Goal: Transaction & Acquisition: Purchase product/service

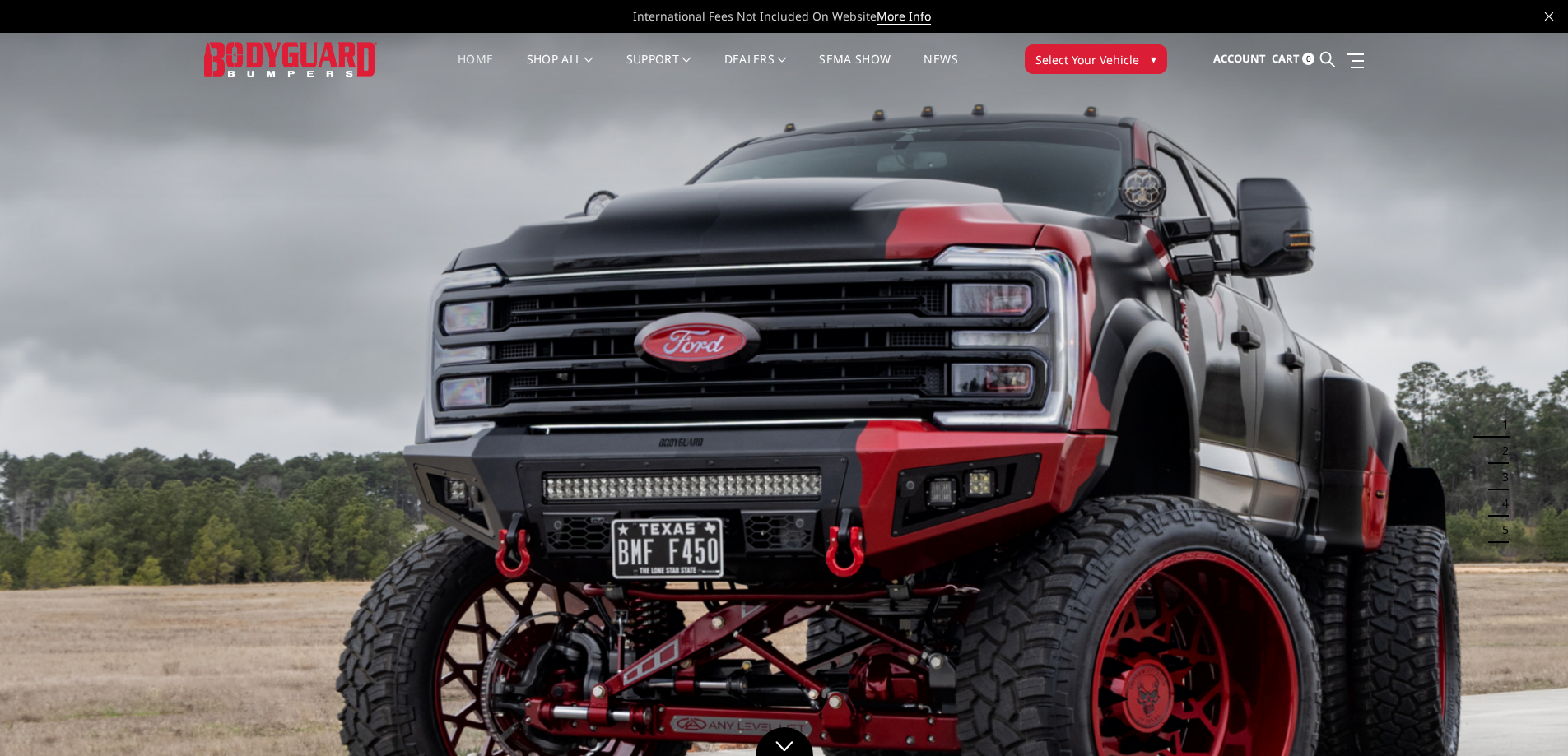
click at [1094, 53] on span "Select Your Vehicle" at bounding box center [1088, 60] width 104 height 17
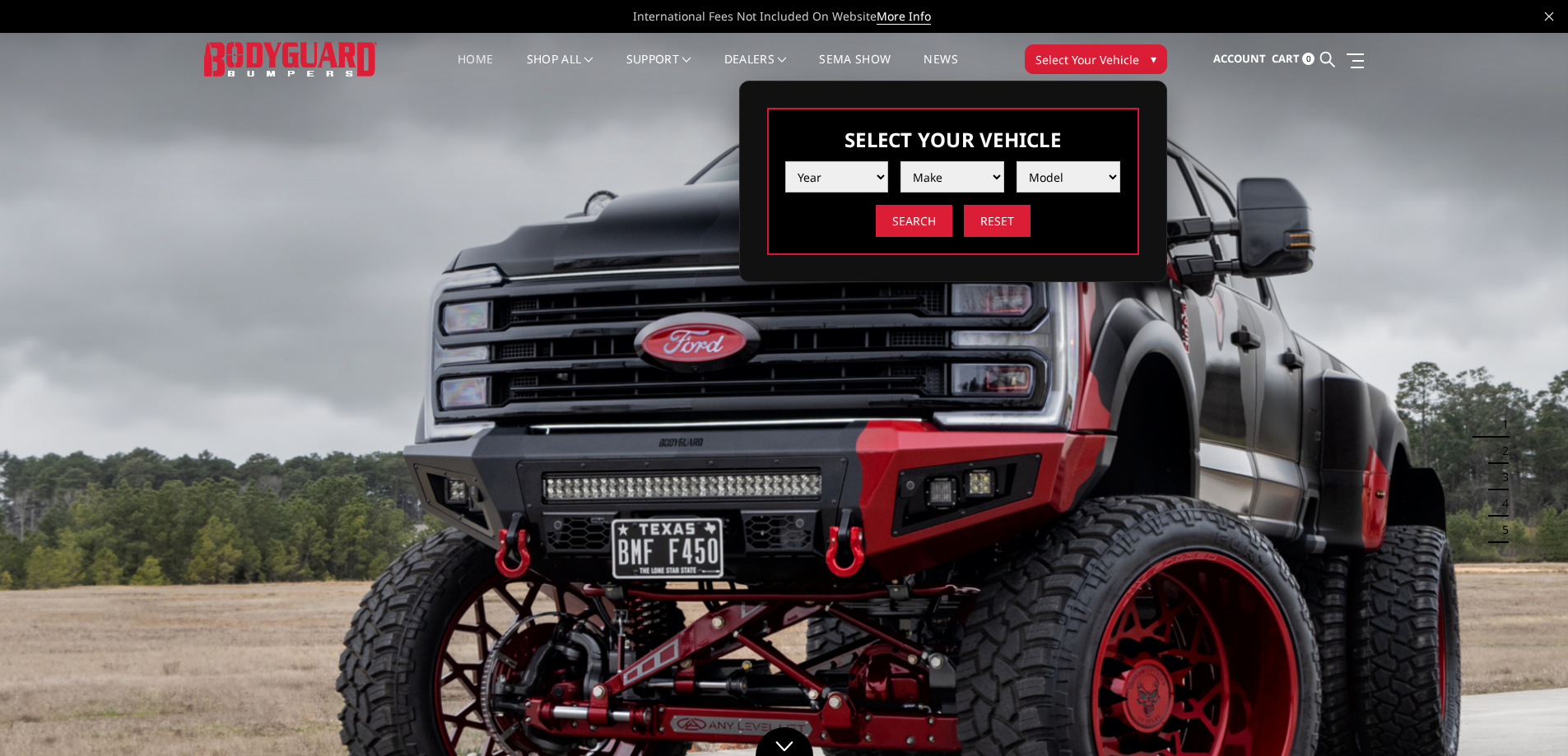
click at [842, 164] on select "Year 2025 2024 2023 2022 2021 2020 2019 2018 2017 2016 2015 2014 2013 2012 2011…" at bounding box center [838, 177] width 104 height 31
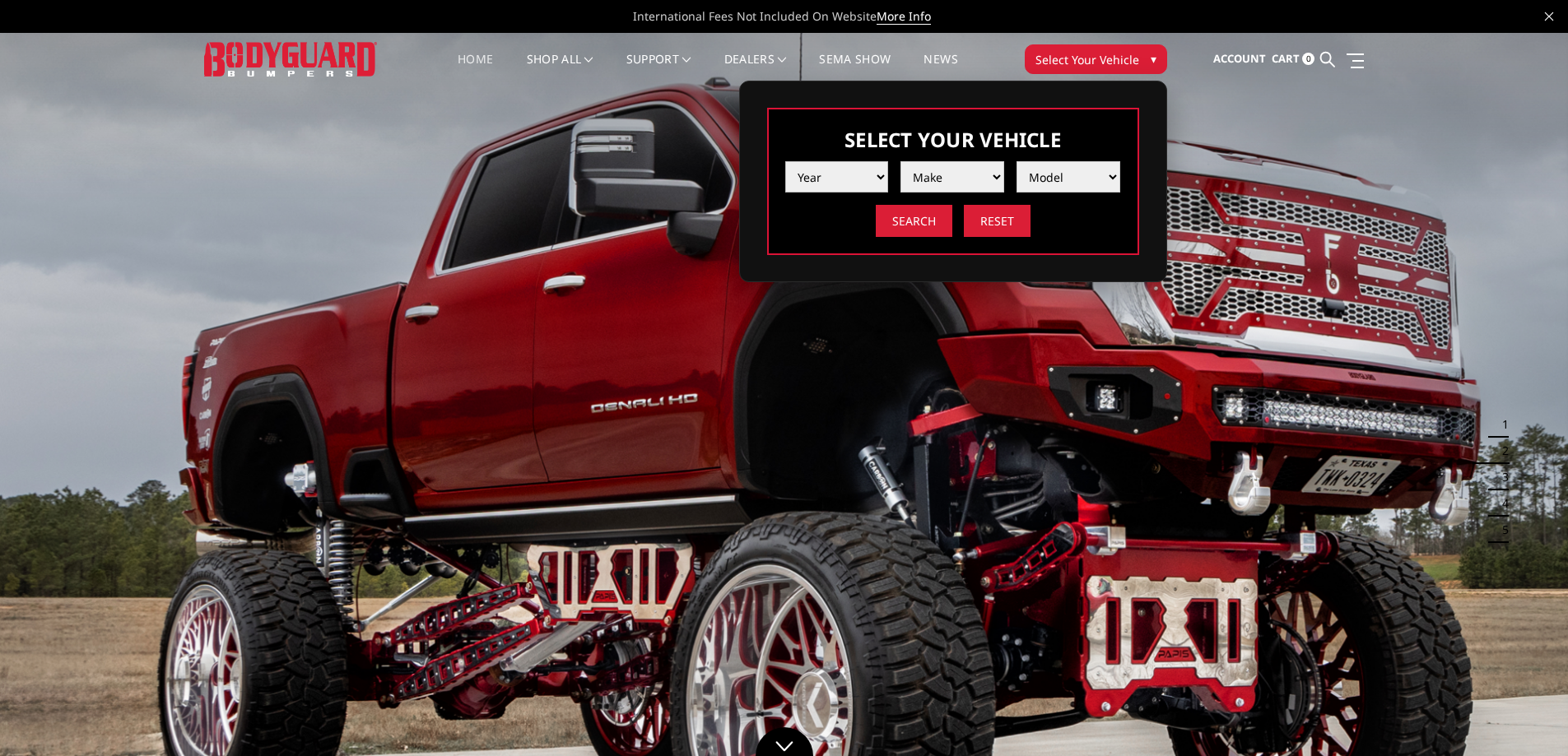
select select "yr_2025"
click at [786, 161] on select "Year 2025 2024 2023 2022 2021 2020 2019 2018 2017 2016 2015 2014 2013 2012 2011…" at bounding box center [838, 177] width 104 height 31
drag, startPoint x: 913, startPoint y: 192, endPoint x: 932, endPoint y: 180, distance: 22.5
click at [932, 180] on select "Make Chevrolet Ford GMC Ram Toyota" at bounding box center [952, 177] width 104 height 31
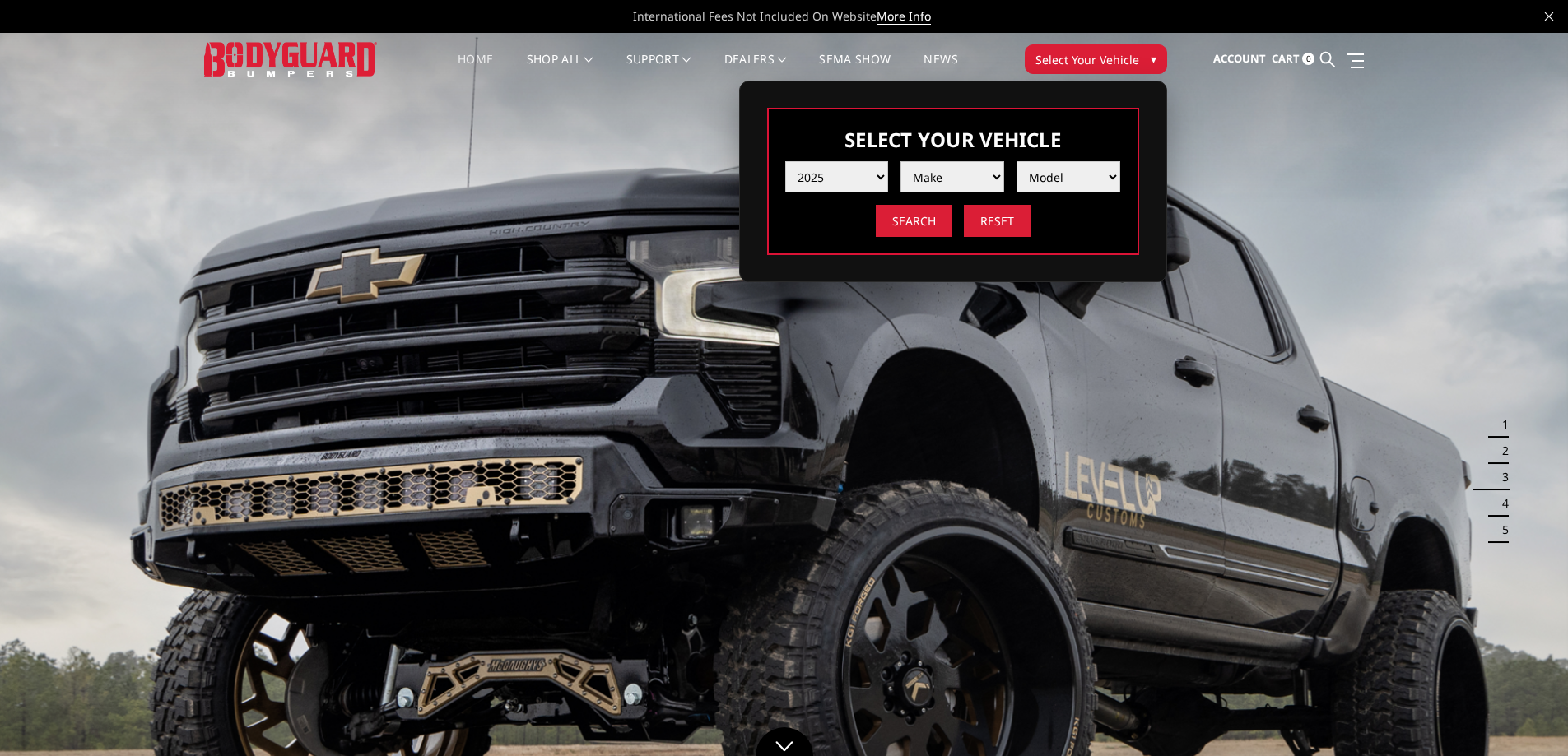
select select "mk_ford"
click at [901, 161] on select "Make Chevrolet Ford GMC Ram Toyota" at bounding box center [952, 177] width 104 height 31
click at [1053, 172] on select "Model F150 F150 Raptor F250 / F350 F450 F550" at bounding box center [1069, 177] width 104 height 31
select select "md_f450"
click at [1017, 161] on select "Model F150 F150 Raptor F250 / F350 F450 F550" at bounding box center [1069, 177] width 104 height 31
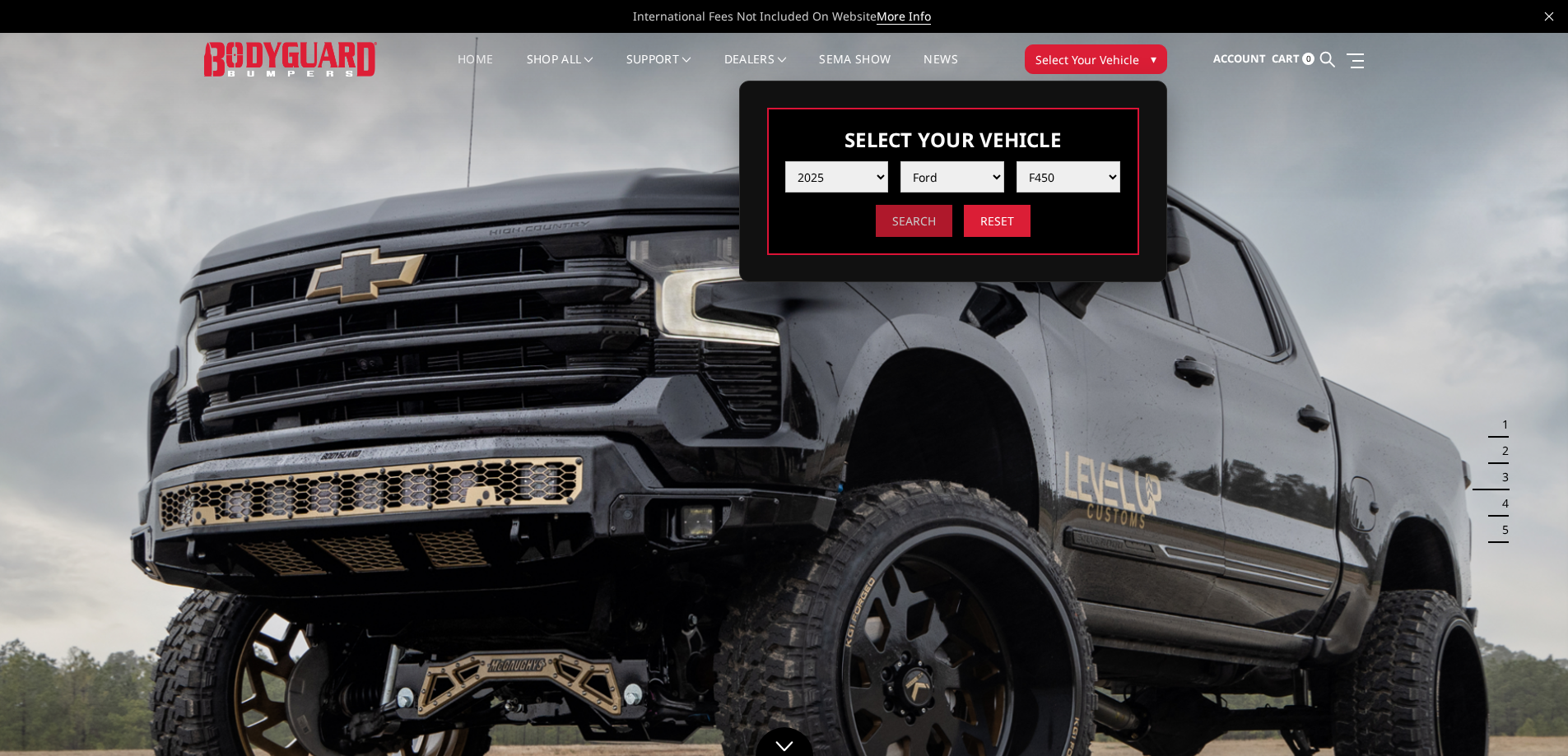
click at [924, 216] on input "Search" at bounding box center [914, 220] width 77 height 32
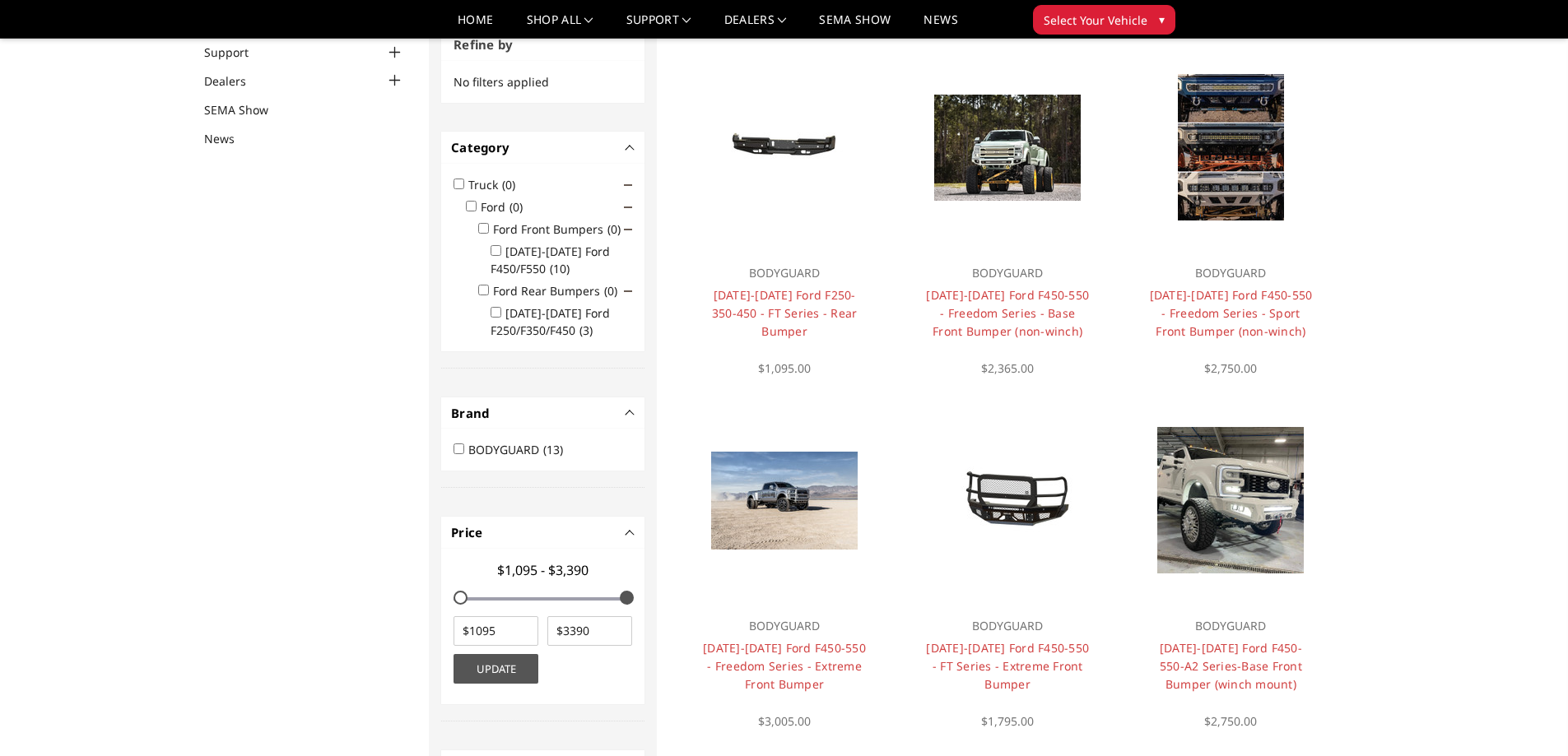
scroll to position [296, 0]
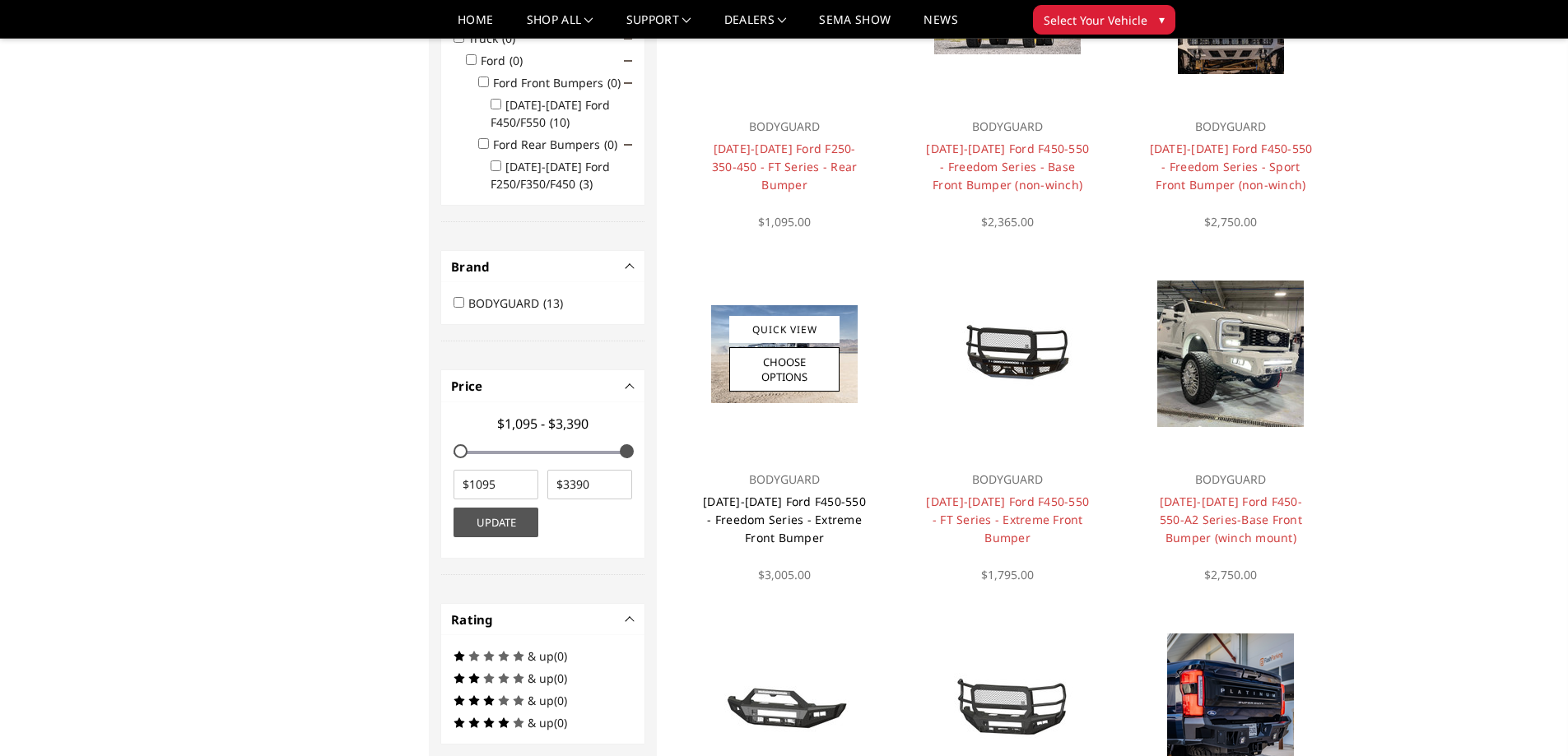
click at [774, 523] on link "[DATE]-[DATE] Ford F450-550 - Freedom Series - Extreme Front Bumper" at bounding box center [784, 520] width 163 height 52
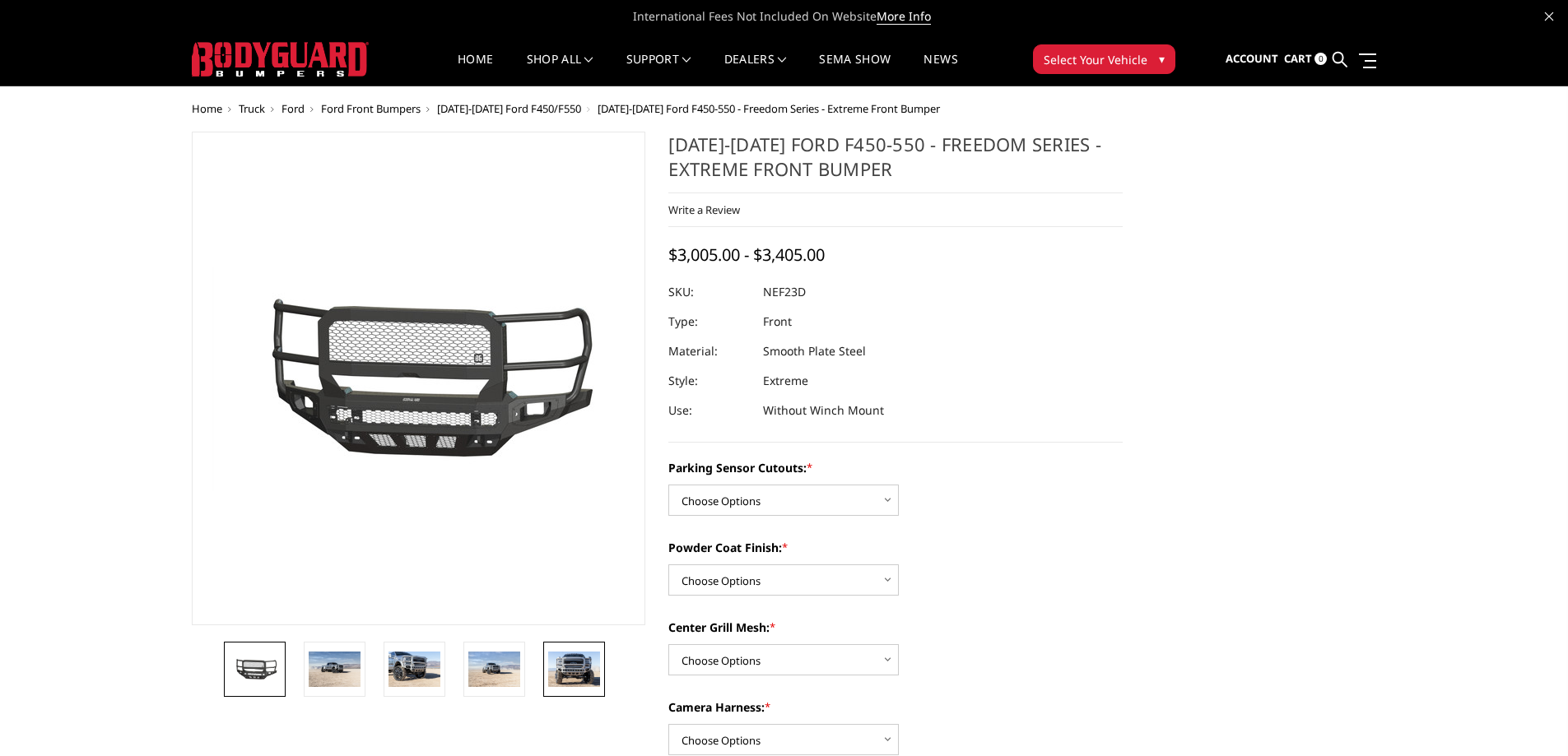
click at [579, 672] on img at bounding box center [574, 669] width 52 height 35
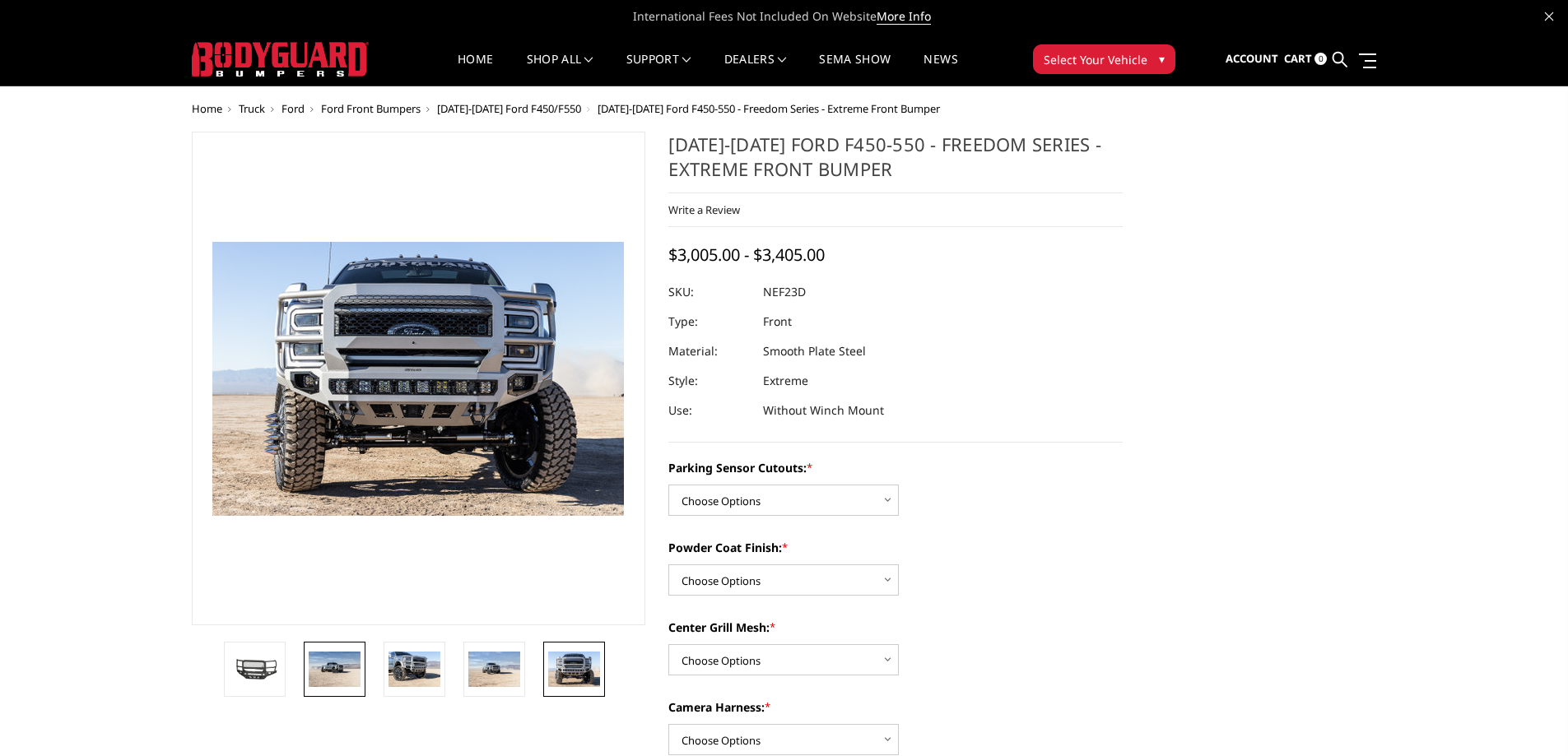
click at [355, 677] on img at bounding box center [335, 669] width 52 height 35
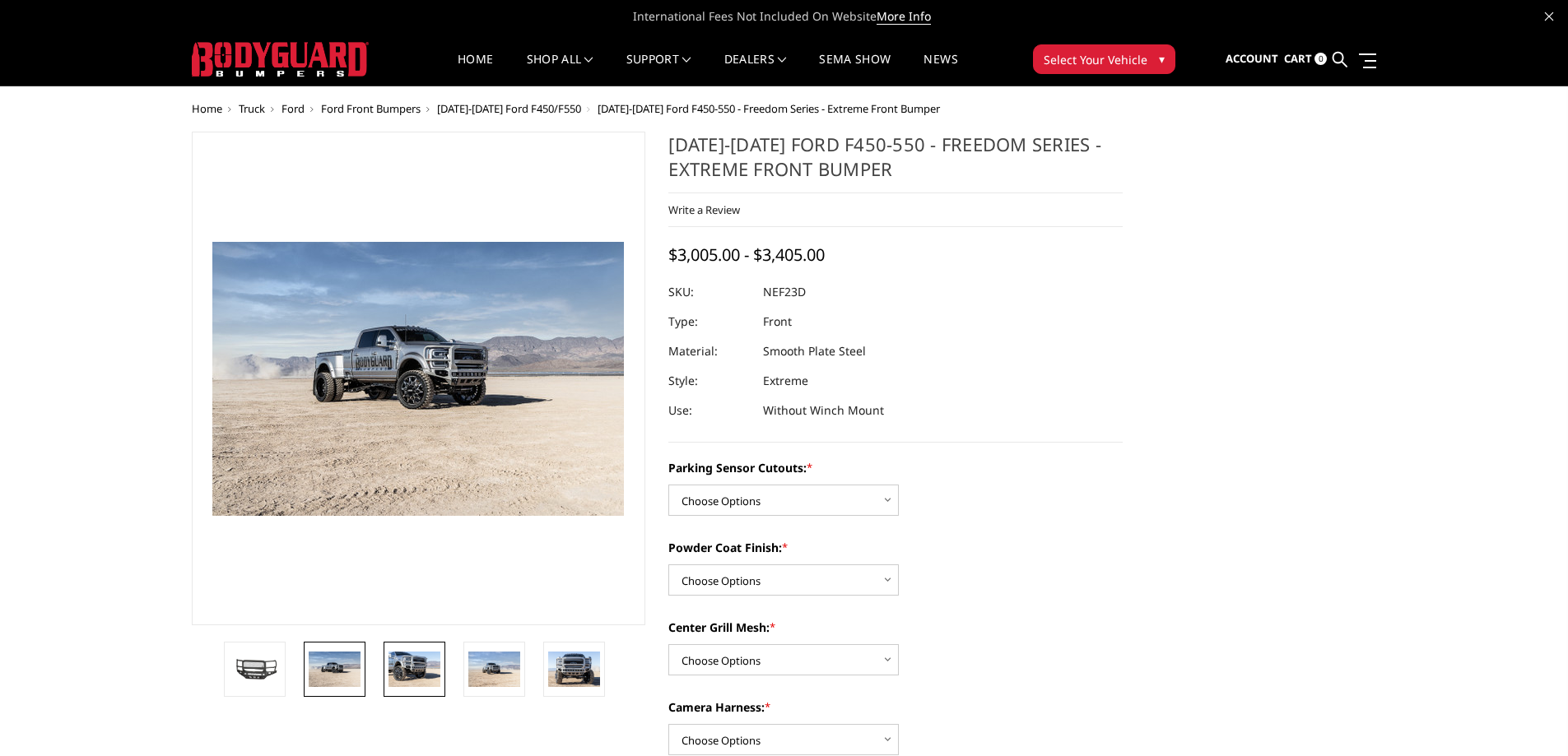
click at [406, 674] on img at bounding box center [414, 669] width 52 height 35
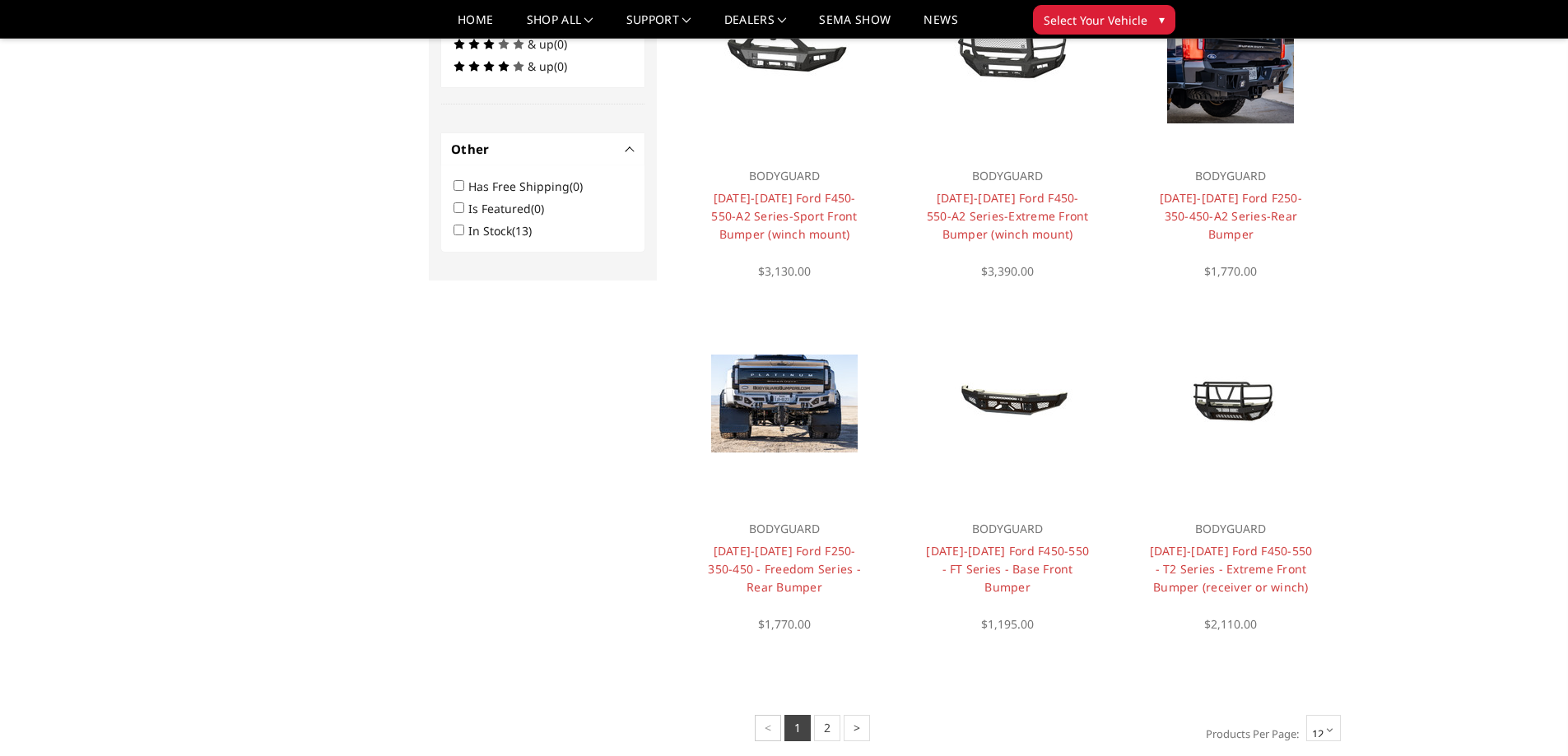
scroll to position [954, 0]
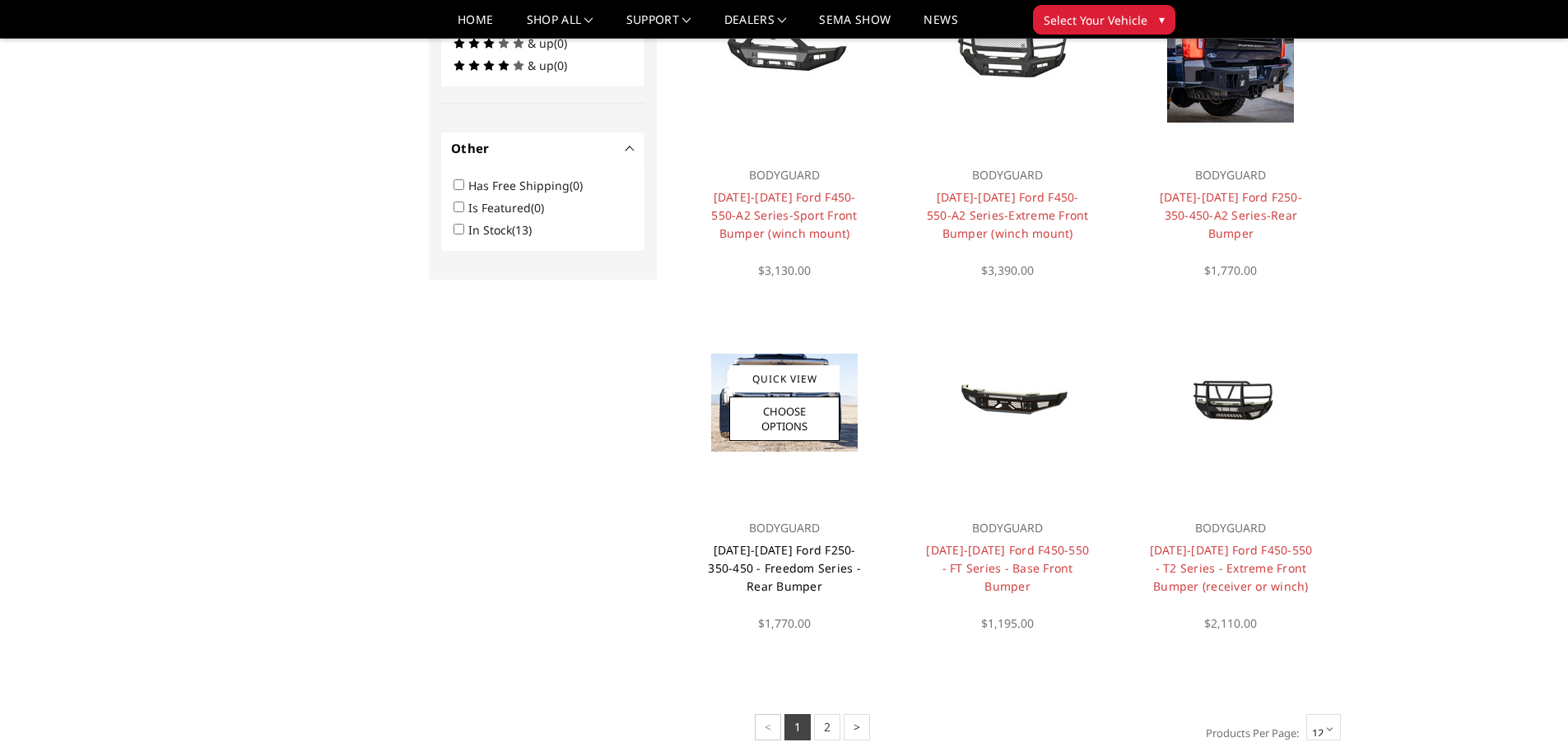
click at [756, 562] on link "[DATE]-[DATE] Ford F250-350-450 - Freedom Series - Rear Bumper" at bounding box center [784, 568] width 153 height 52
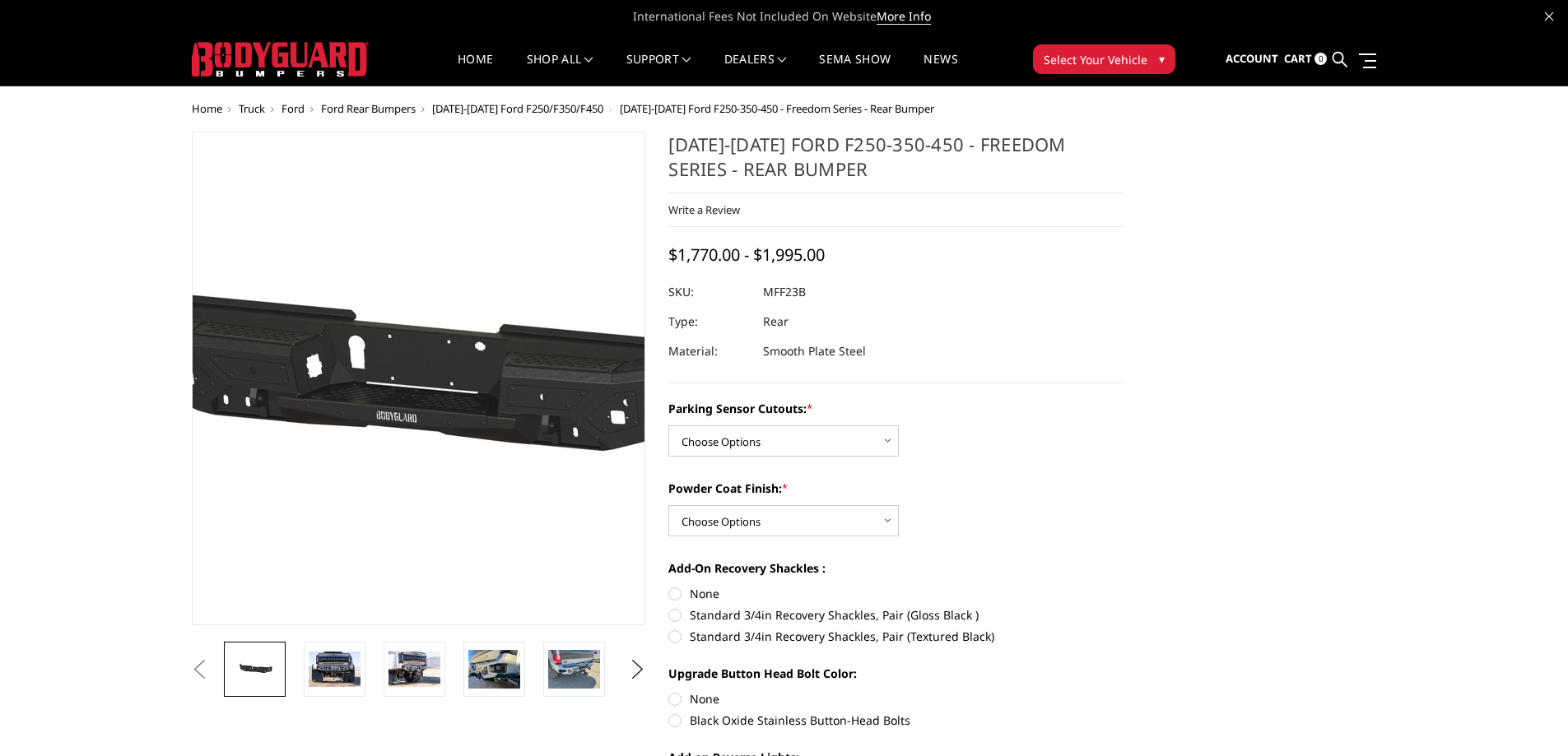
scroll to position [82, 0]
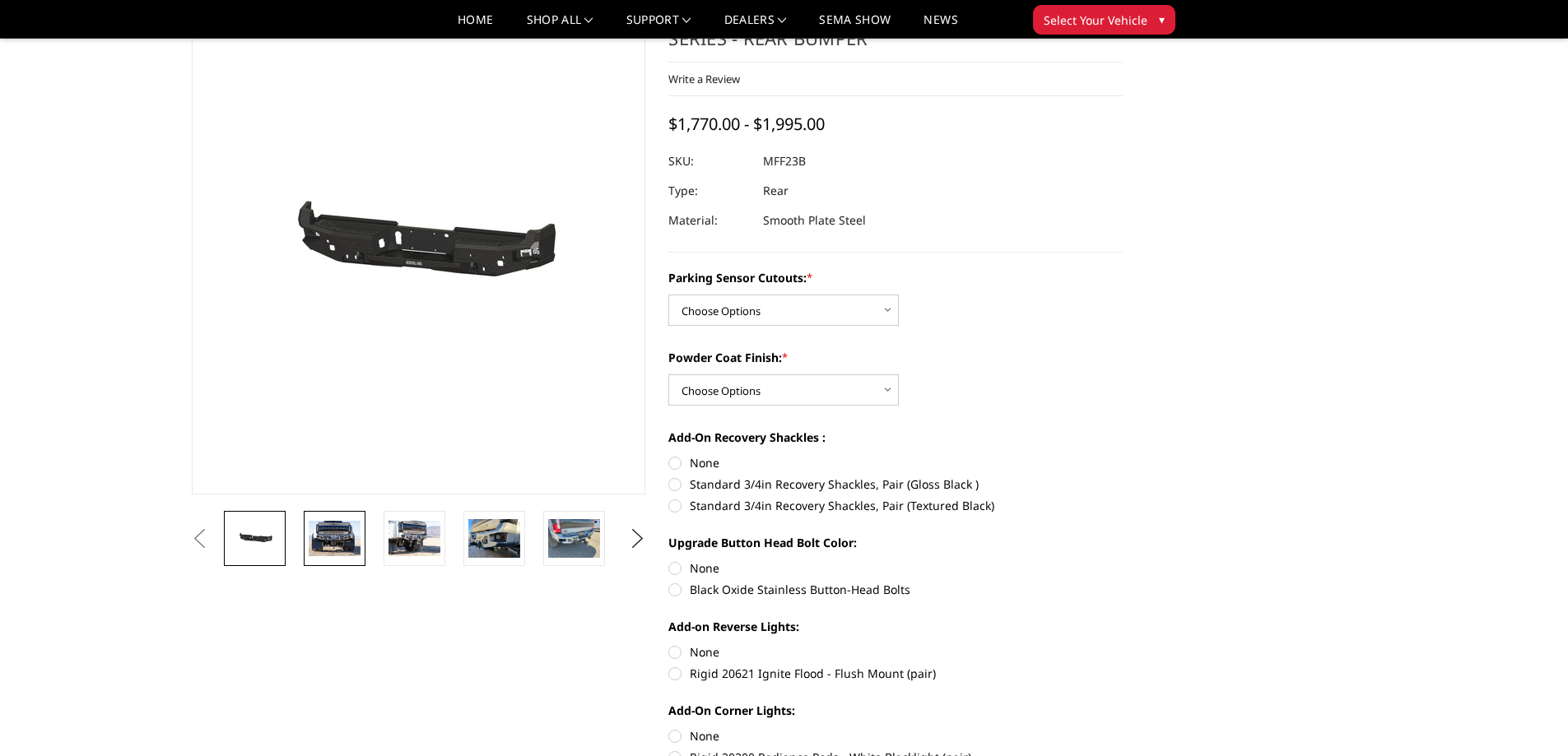
click at [327, 541] on img at bounding box center [335, 539] width 52 height 35
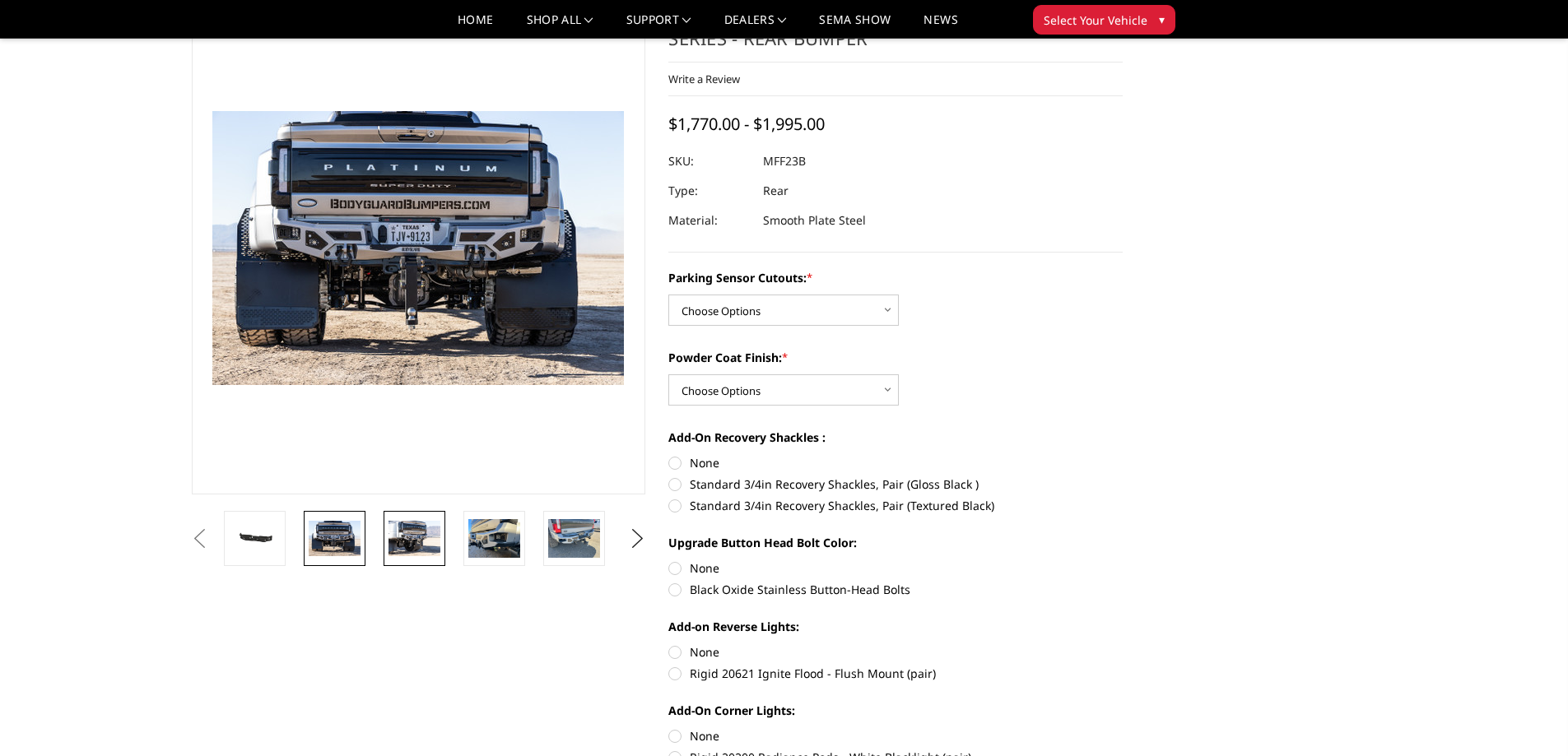
click at [424, 539] on img at bounding box center [414, 539] width 52 height 35
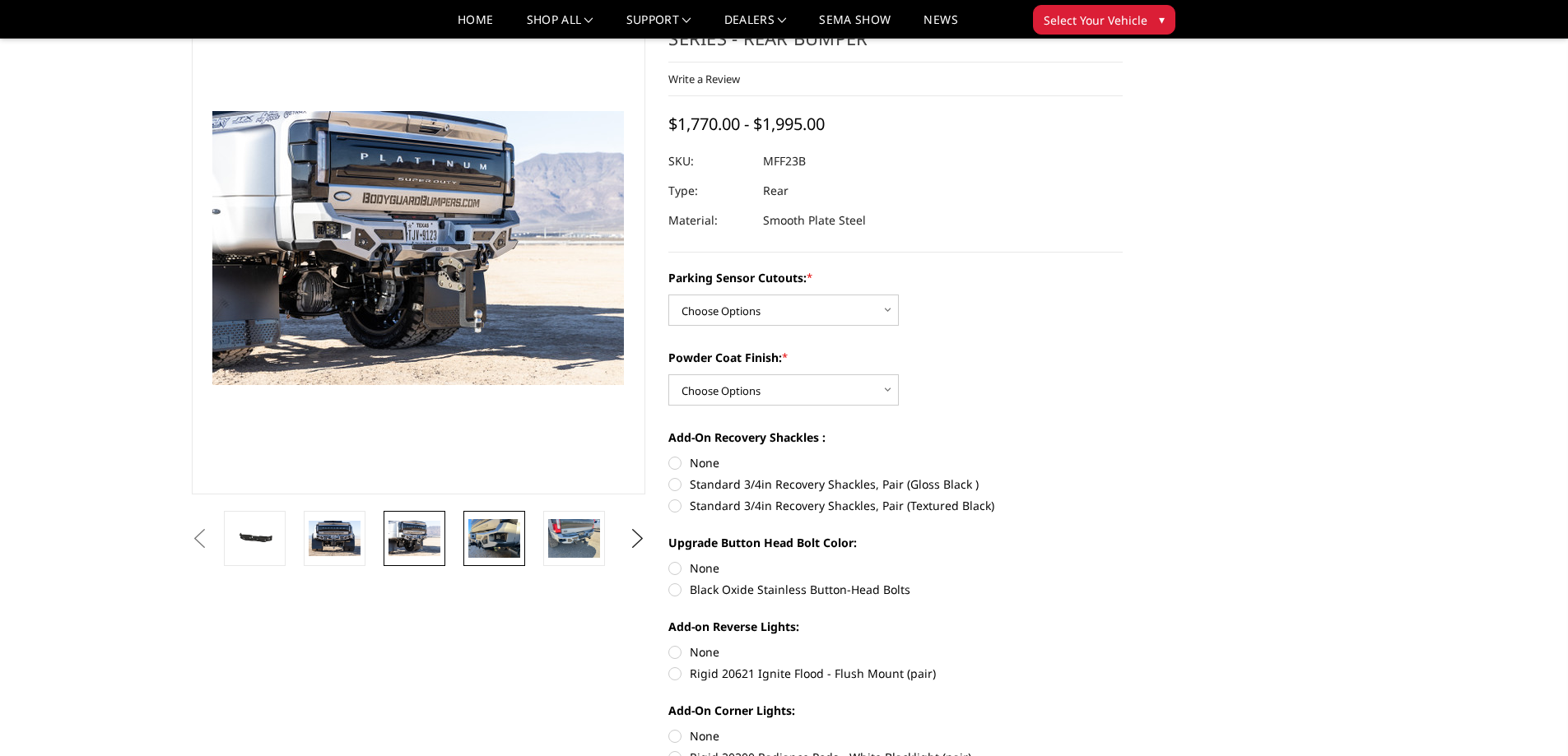
click at [479, 547] on img at bounding box center [495, 539] width 52 height 39
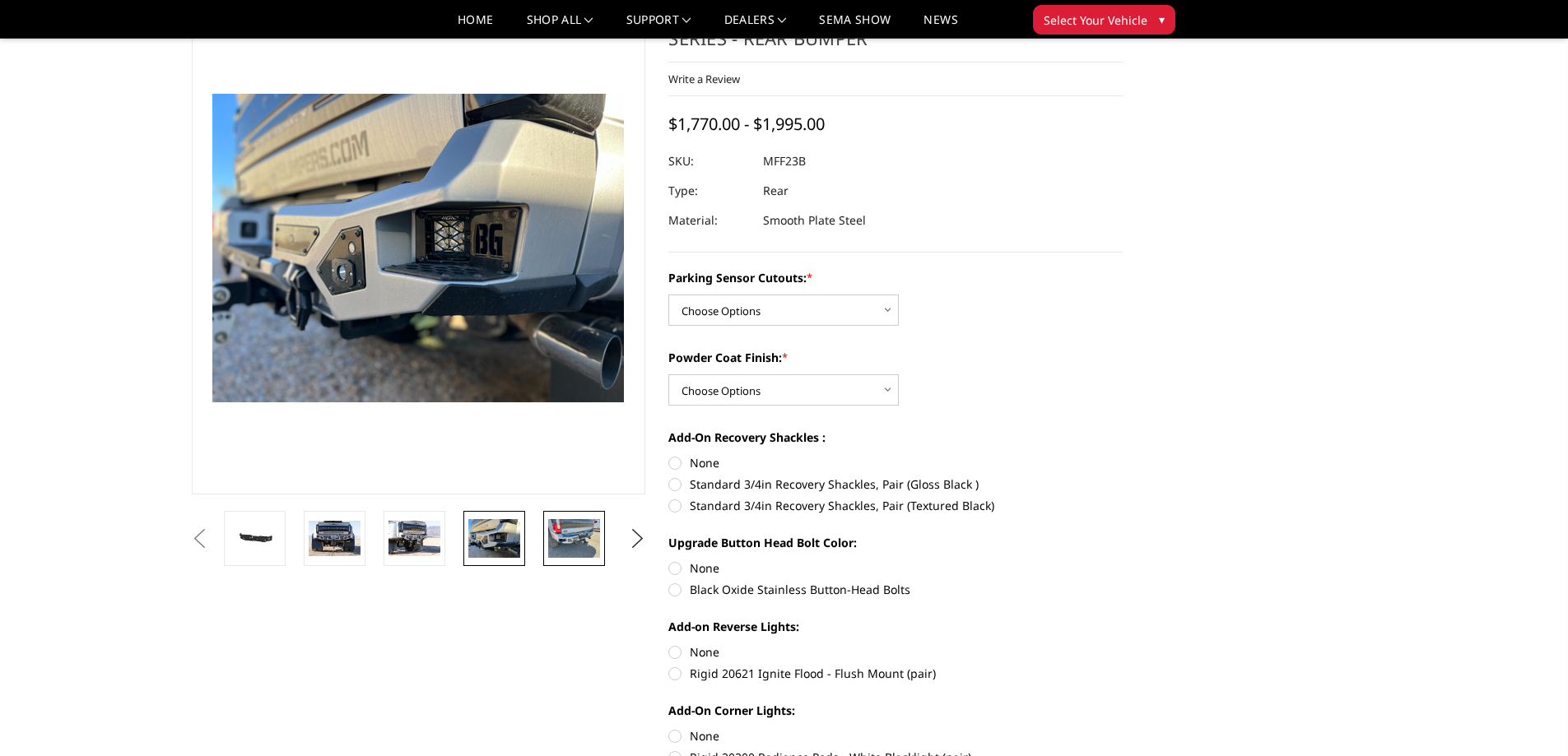
click at [565, 546] on img at bounding box center [574, 539] width 52 height 39
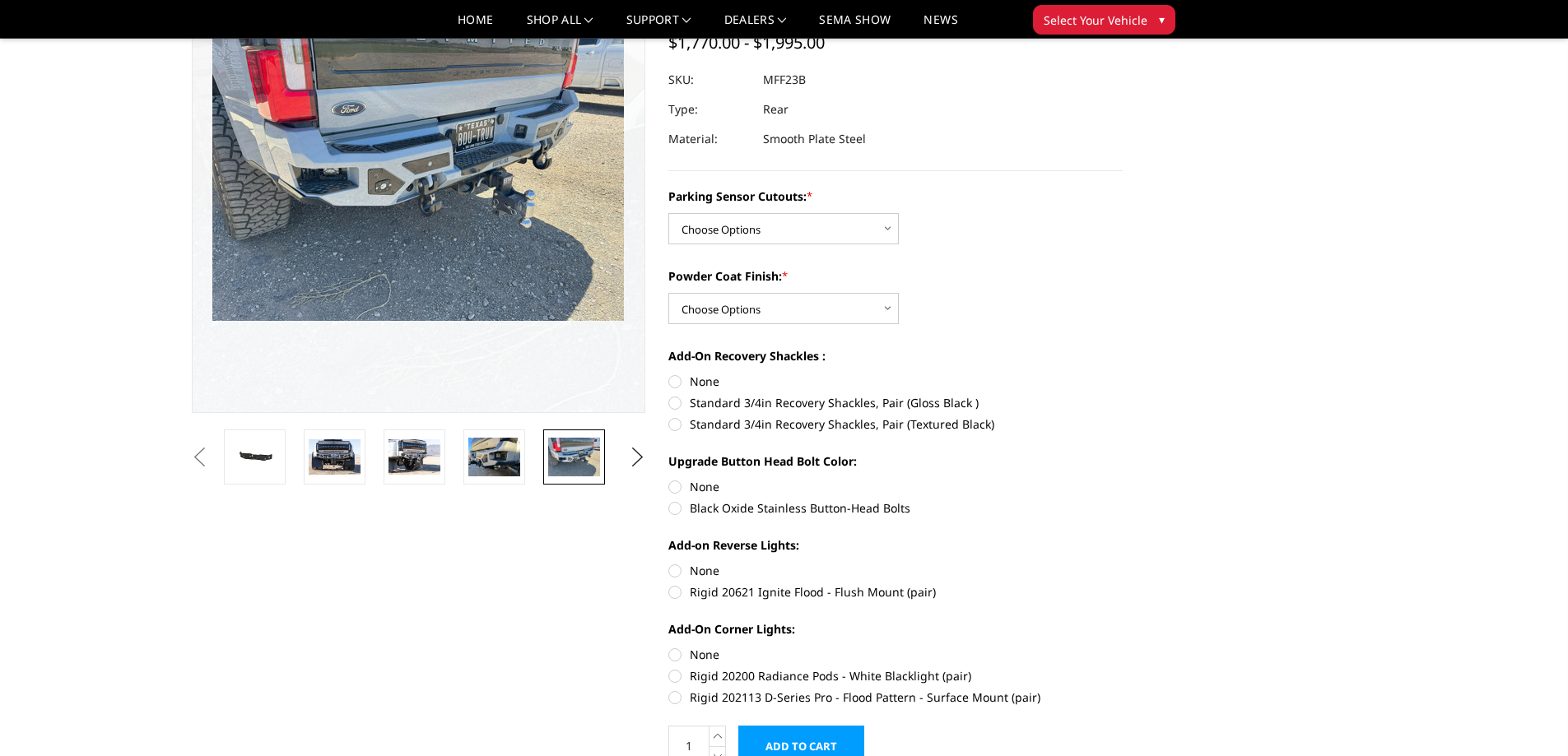
scroll to position [165, 0]
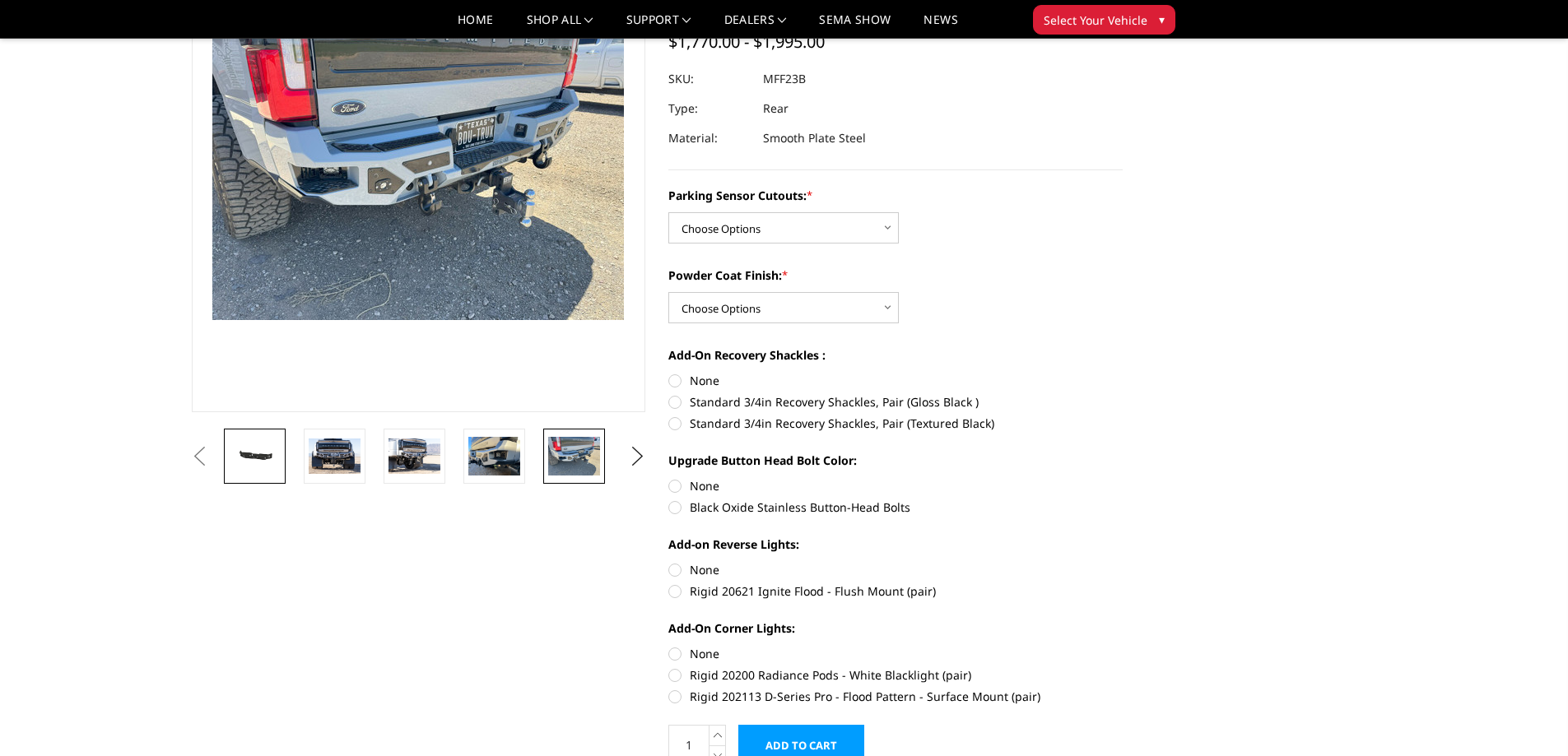
click at [266, 450] on img at bounding box center [255, 457] width 52 height 25
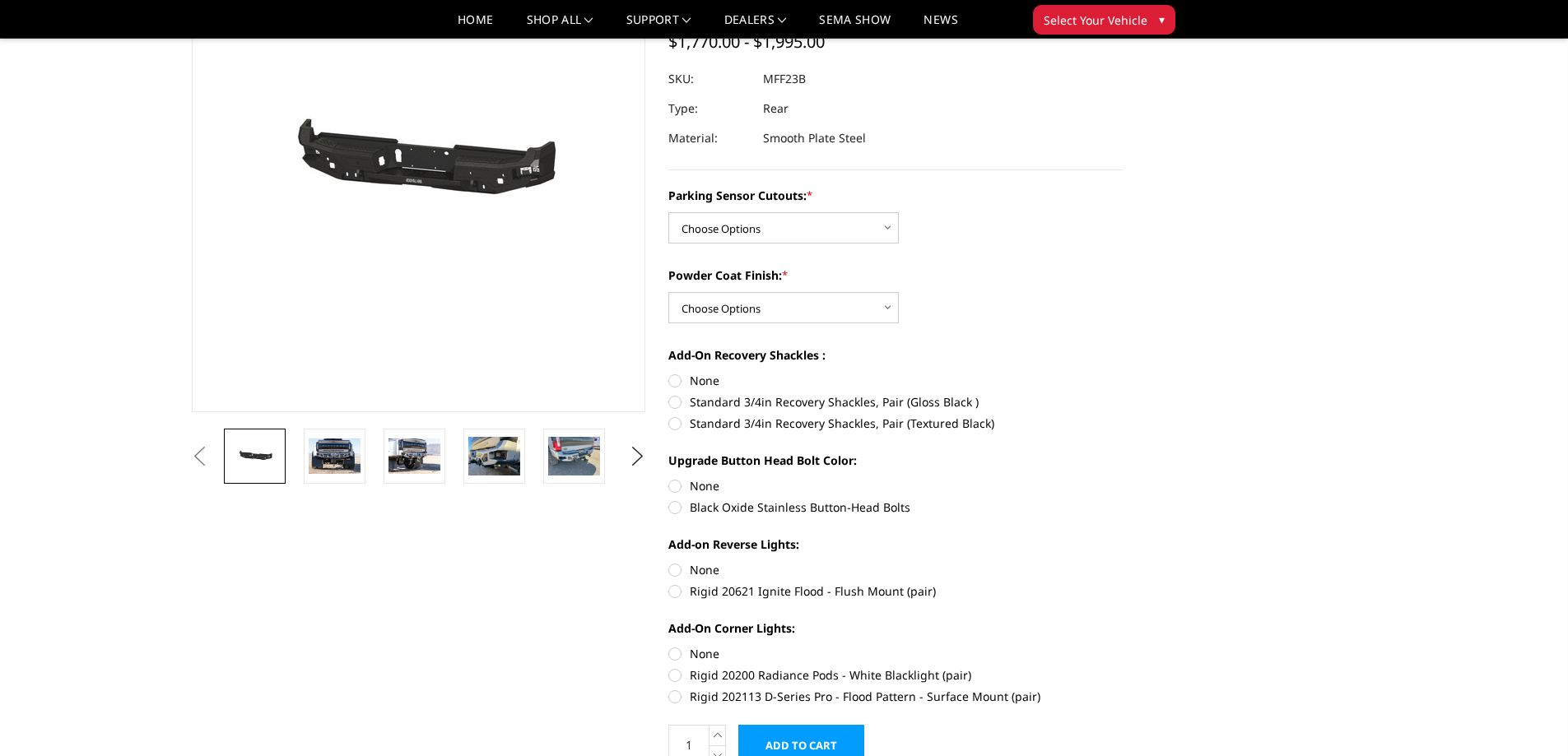
scroll to position [0, 0]
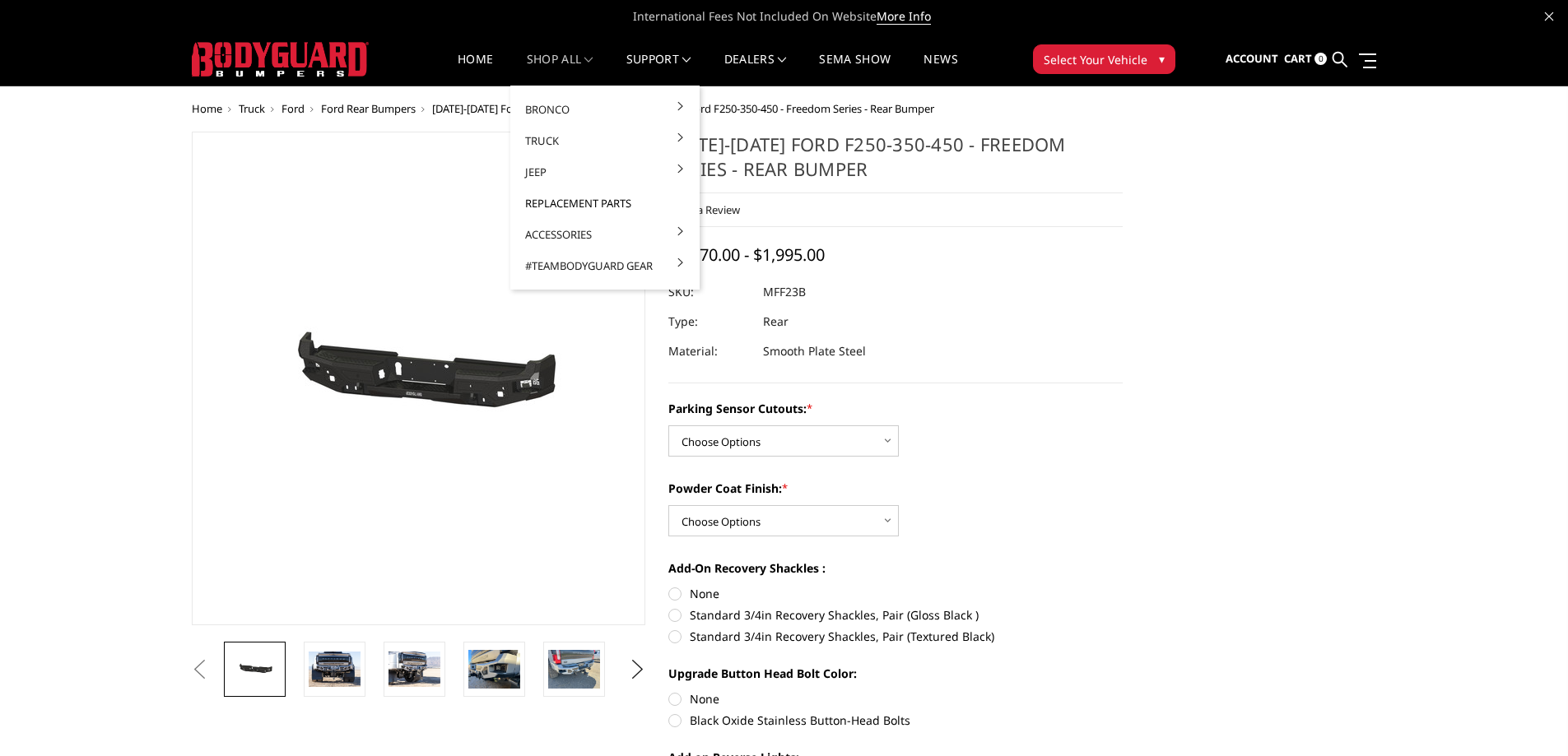
click at [547, 202] on link "Replacement Parts" at bounding box center [605, 203] width 176 height 31
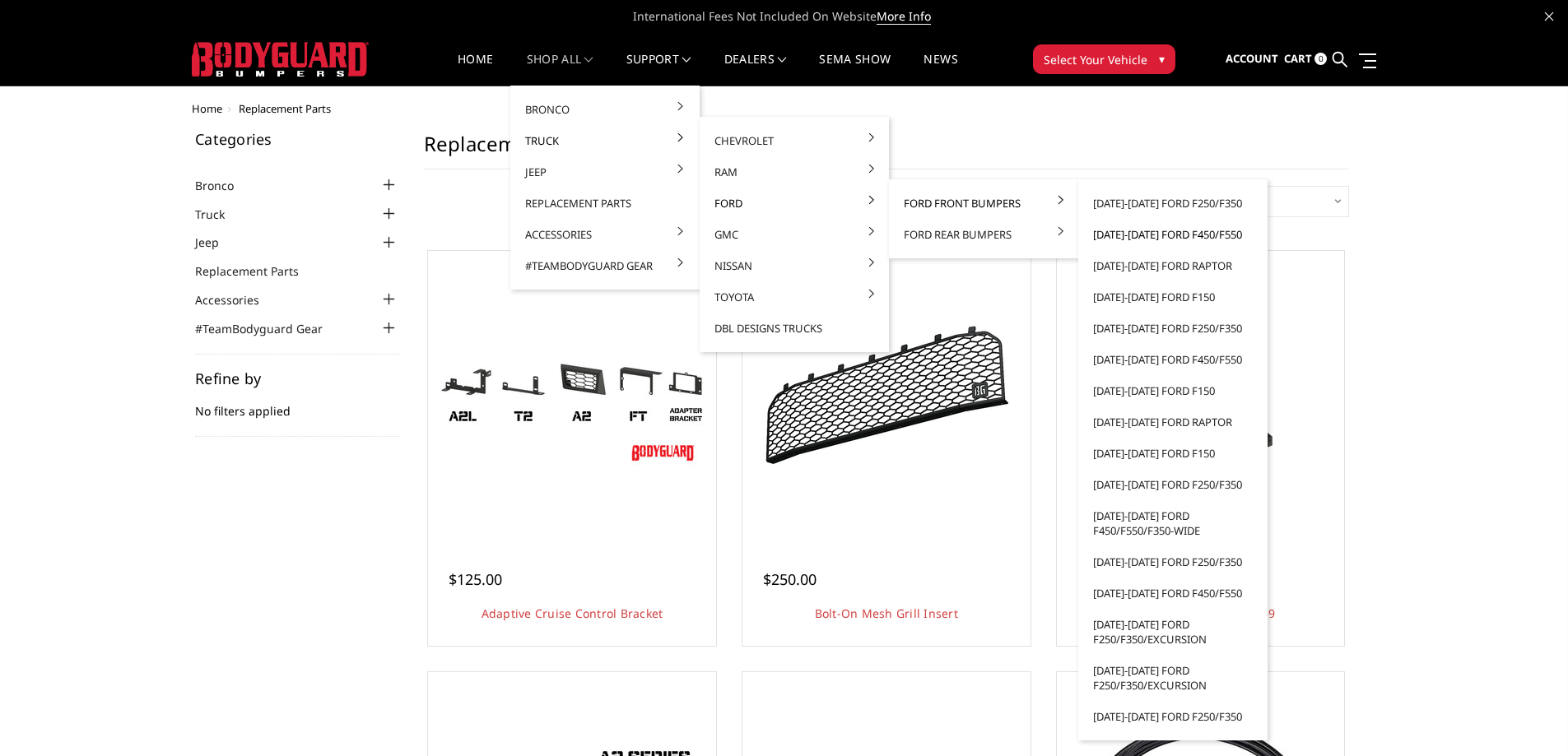
click at [1148, 240] on link "[DATE]-[DATE] Ford F450/F550" at bounding box center [1173, 235] width 176 height 31
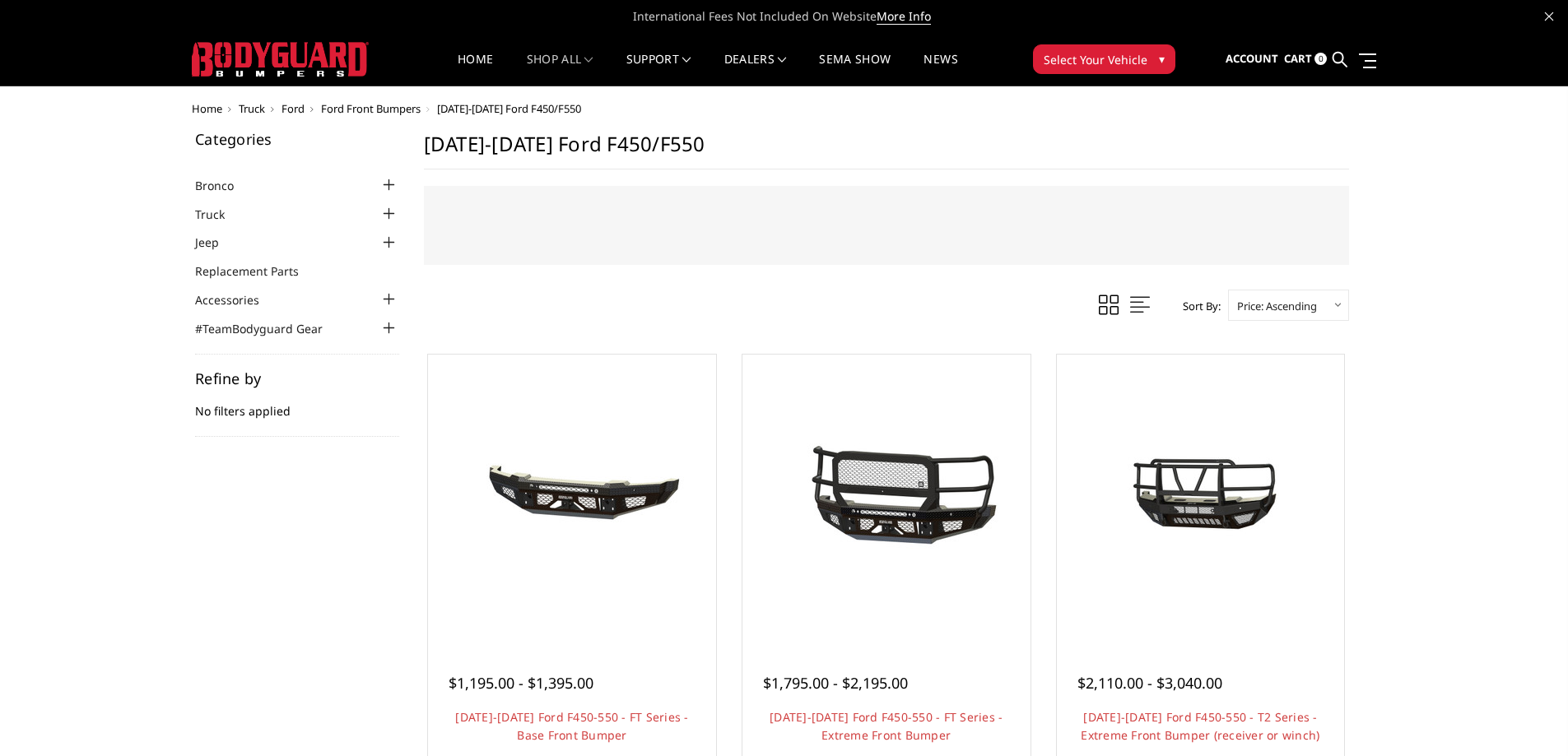
click at [358, 108] on span "Ford Front Bumpers" at bounding box center [370, 108] width 99 height 15
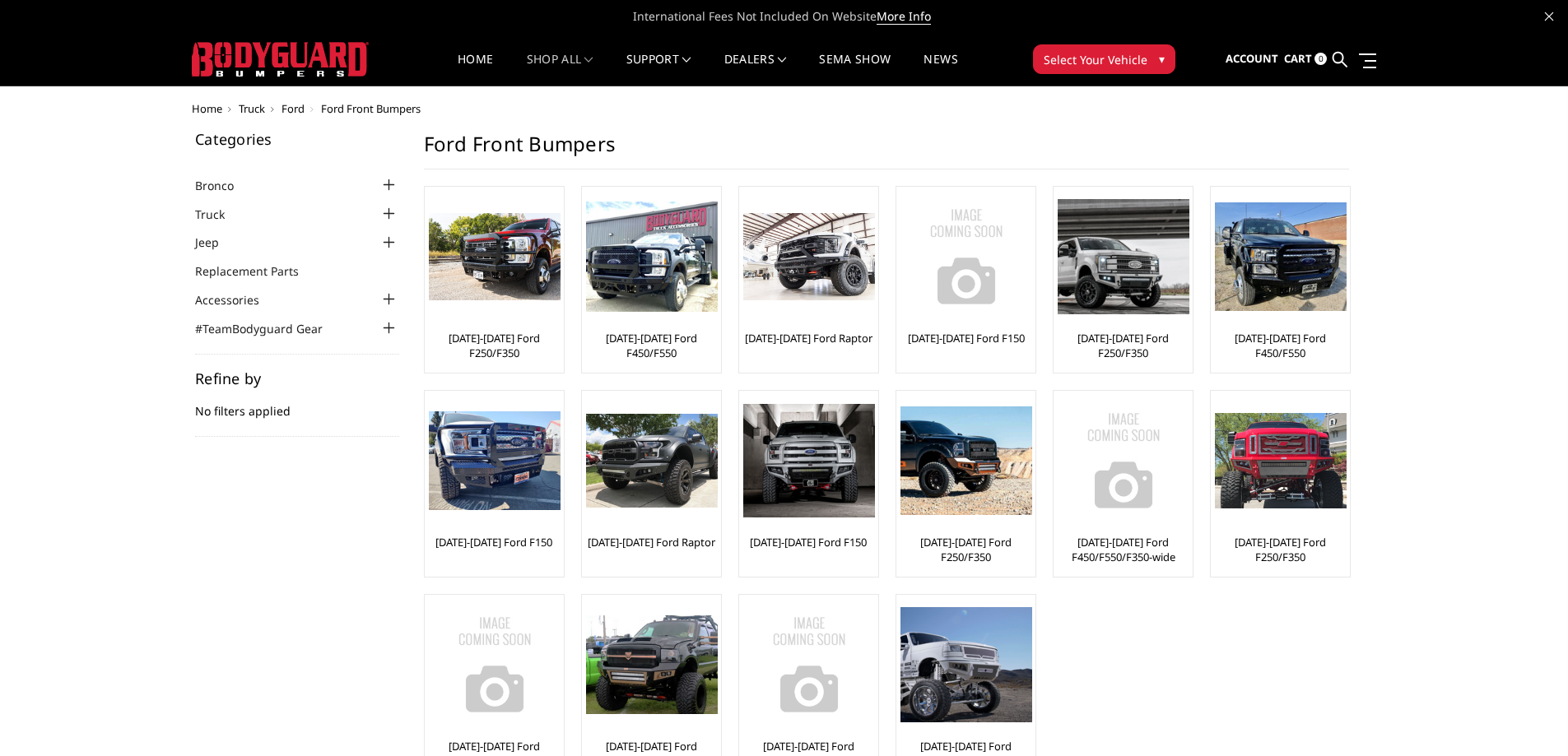
scroll to position [82, 0]
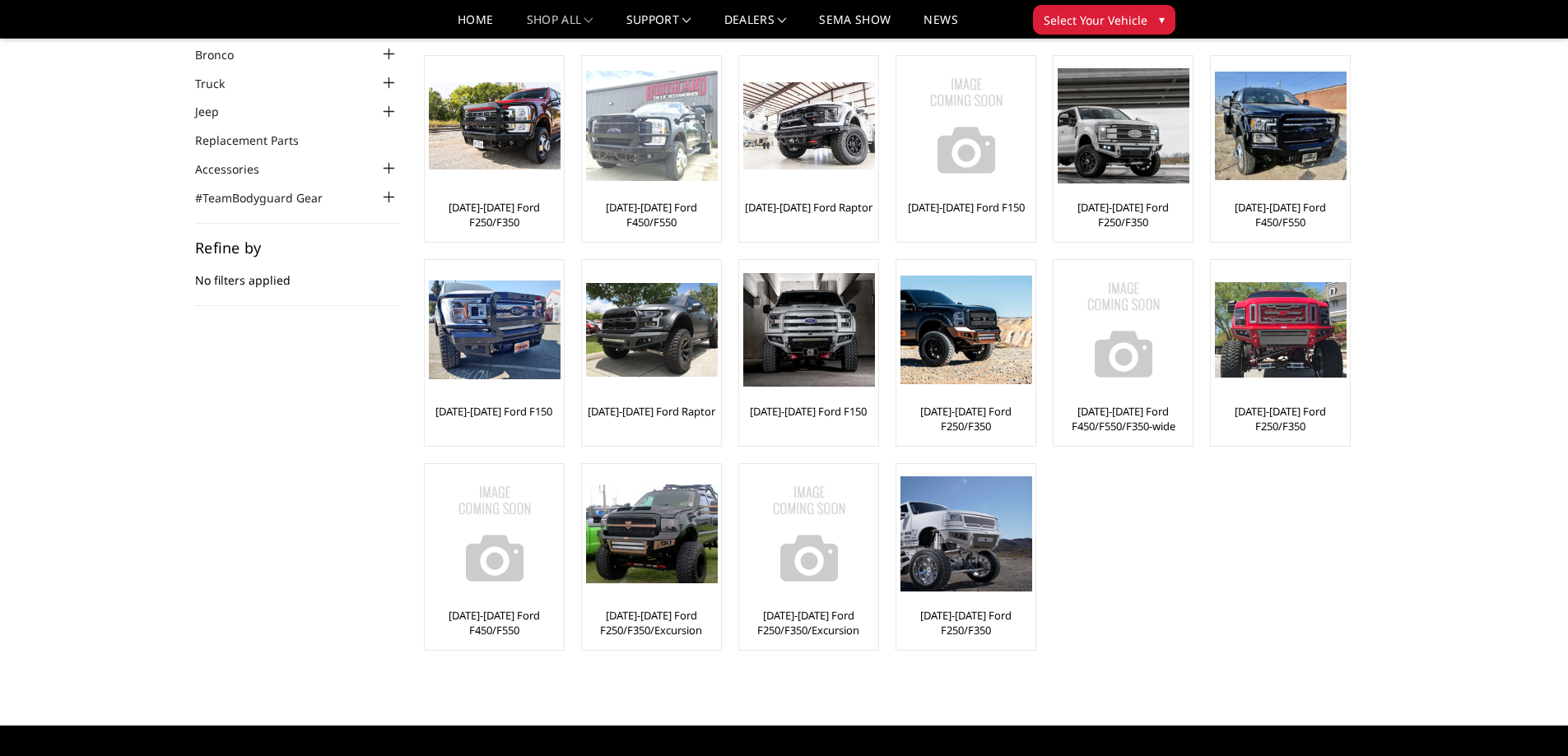
click at [653, 221] on link "[DATE]-[DATE] Ford F450/F550" at bounding box center [652, 215] width 131 height 29
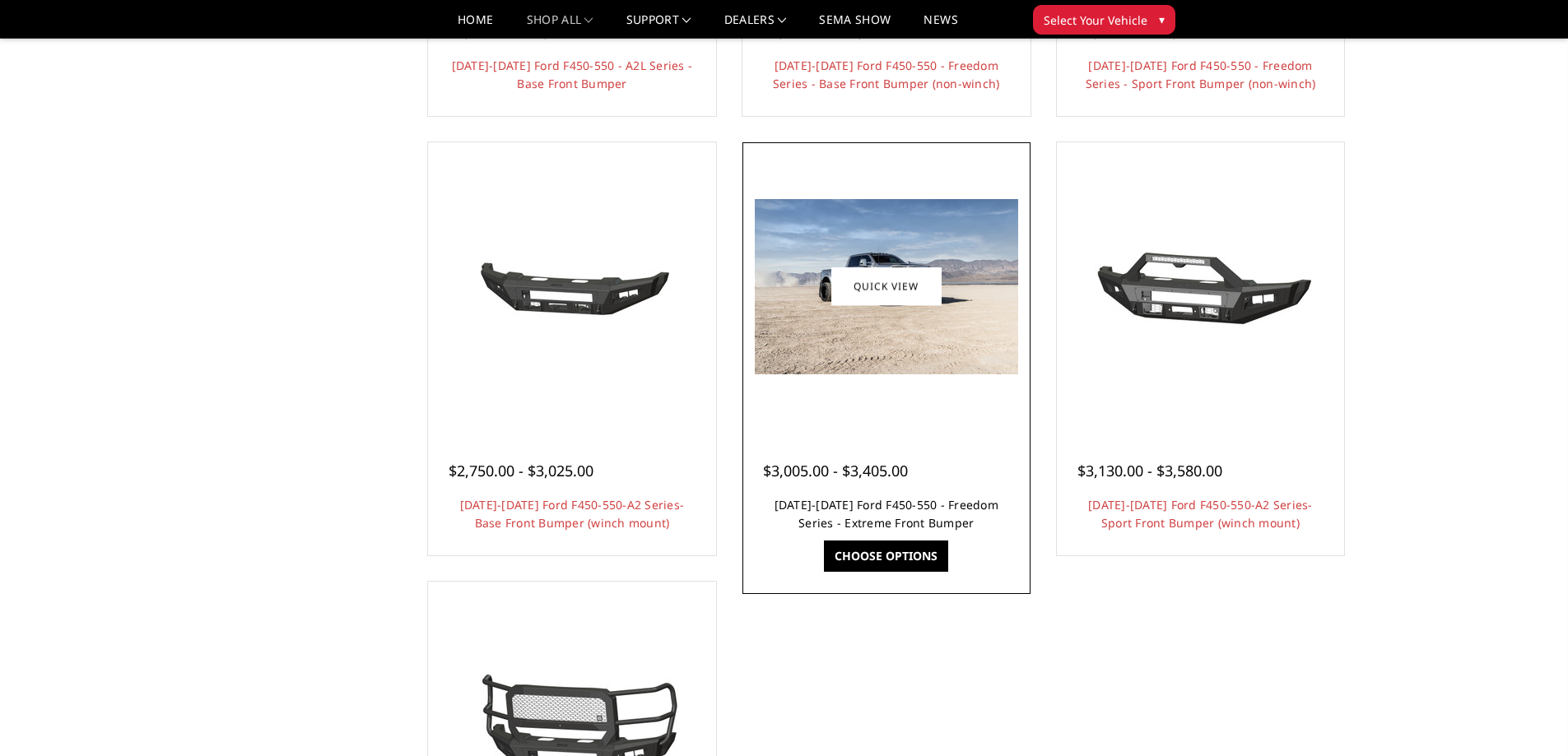
scroll to position [1070, 0]
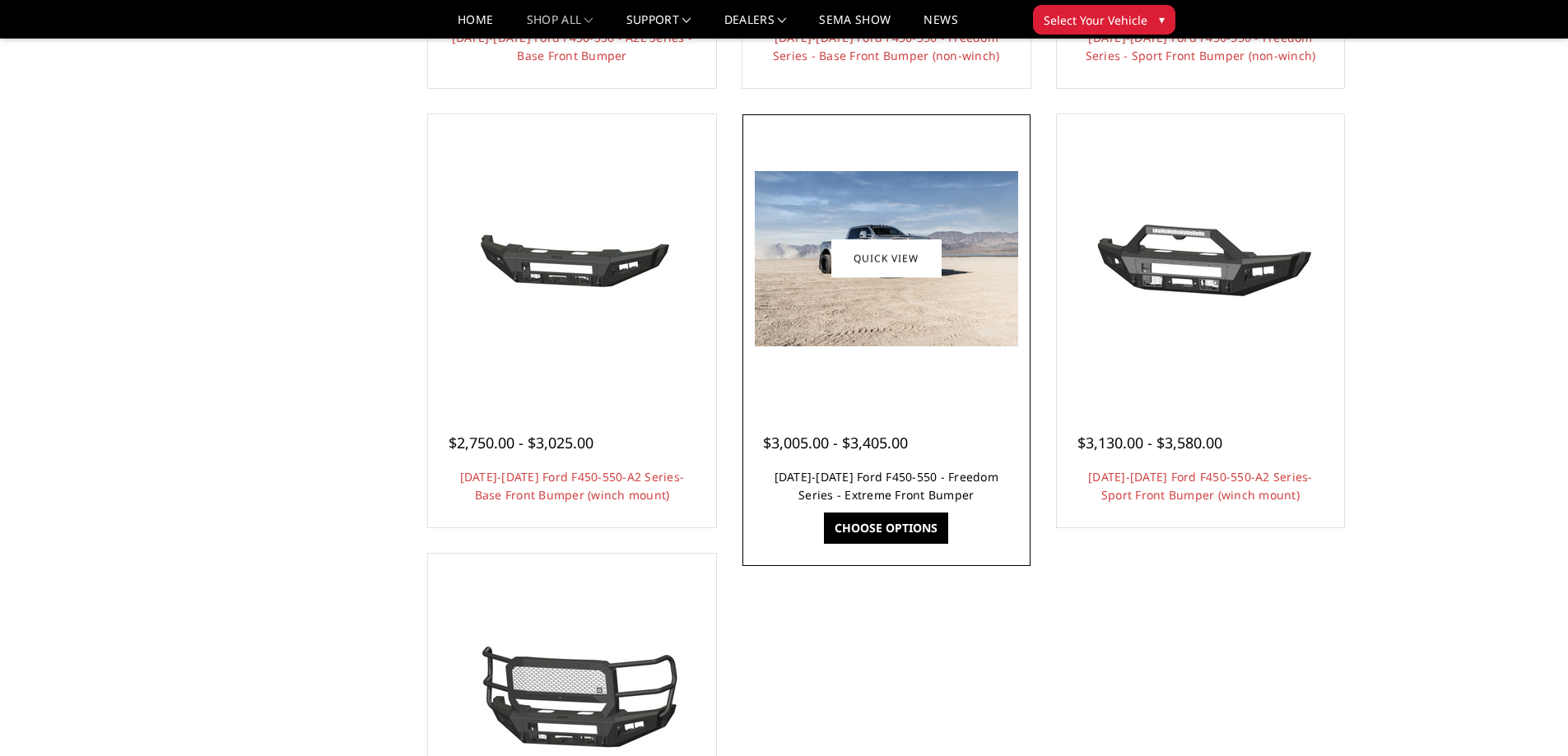
click at [885, 487] on link "[DATE]-[DATE] Ford F450-550 - Freedom Series - Extreme Front Bumper" at bounding box center [886, 486] width 224 height 34
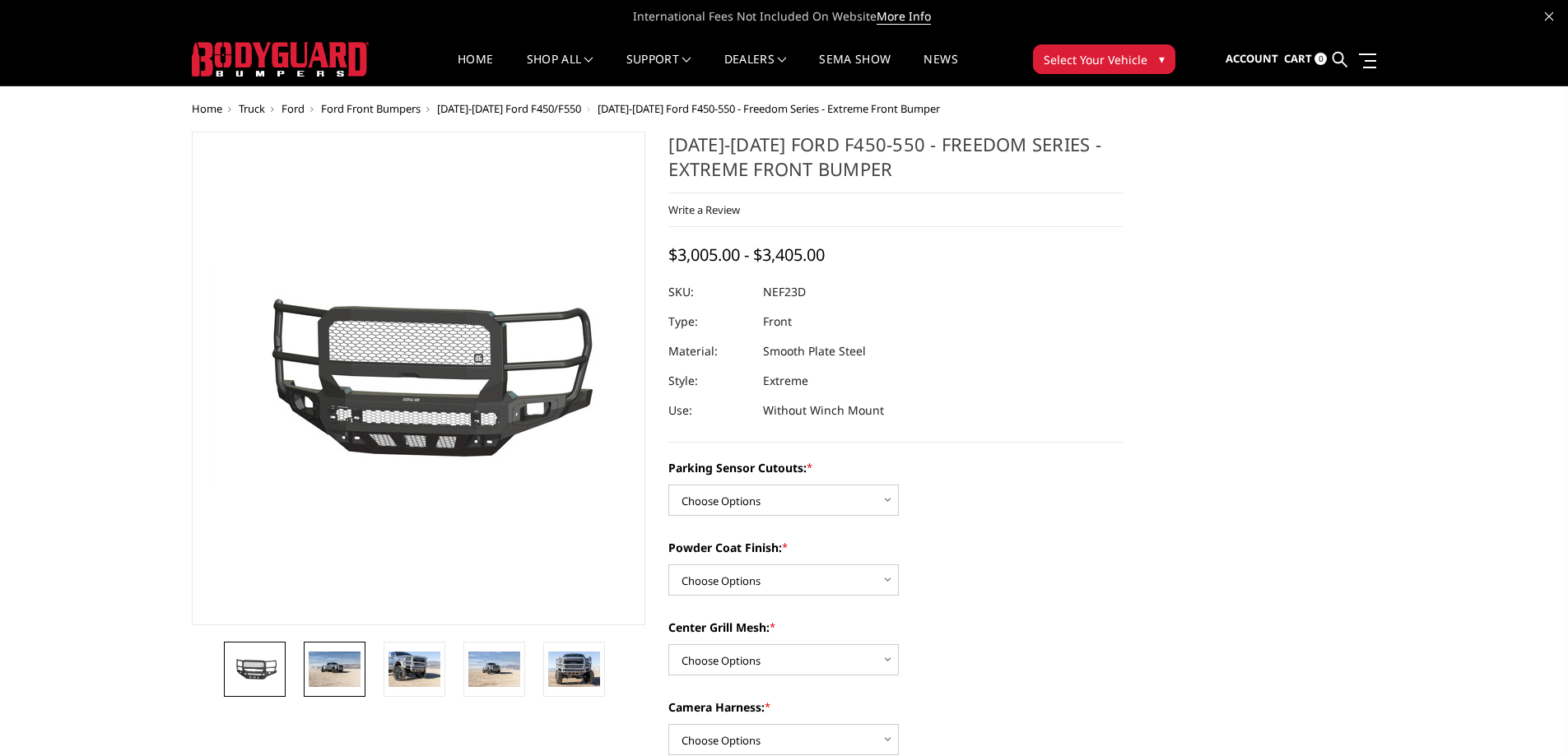
click at [357, 674] on img at bounding box center [335, 669] width 52 height 35
